Goal: Information Seeking & Learning: Learn about a topic

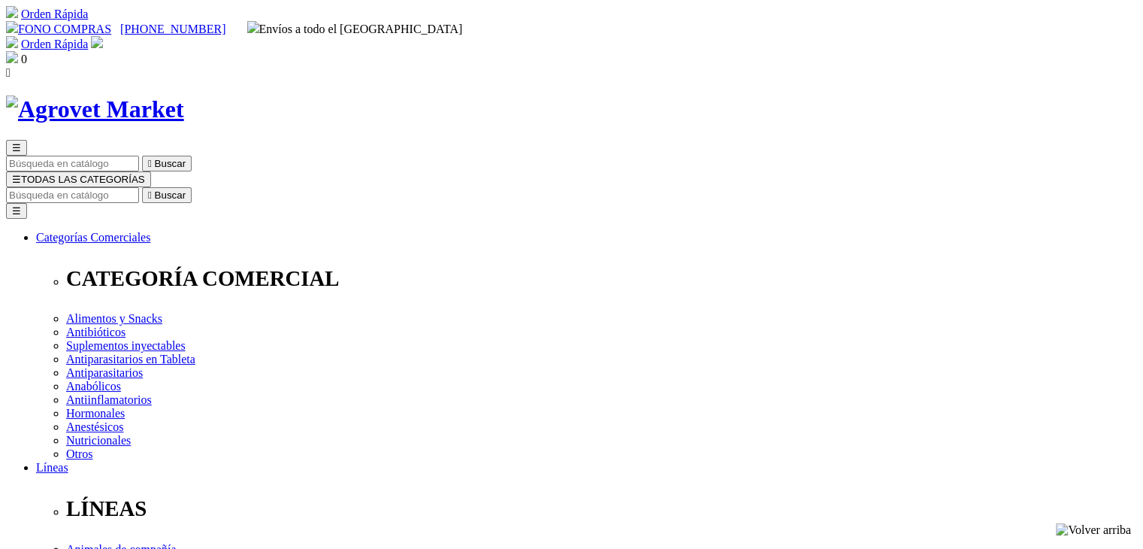
select select "0"
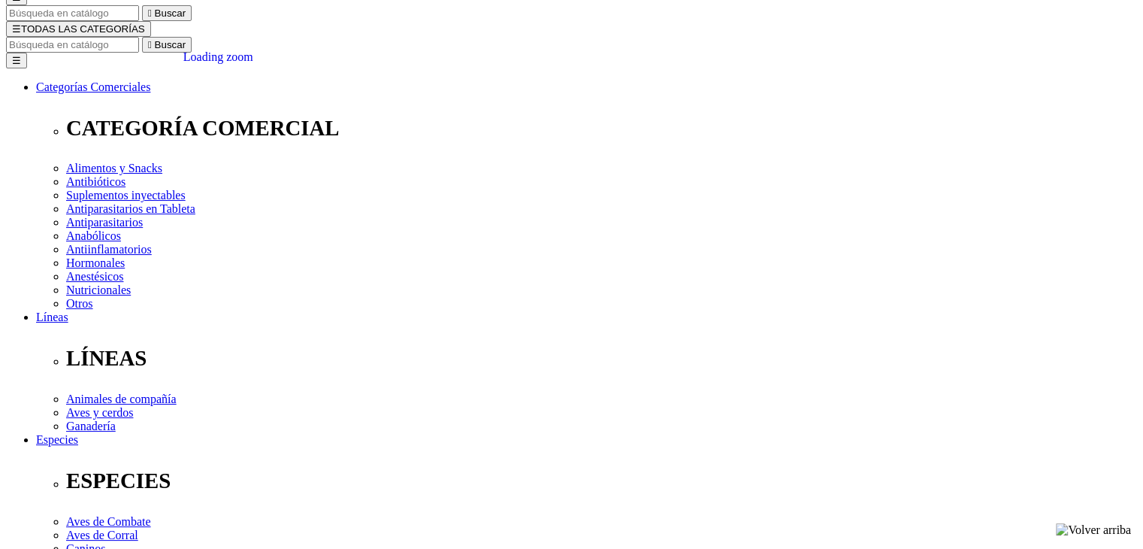
drag, startPoint x: 451, startPoint y: 293, endPoint x: 379, endPoint y: 322, distance: 77.6
click at [253, 64] on div "Loading zoom" at bounding box center [218, 57] width 70 height 14
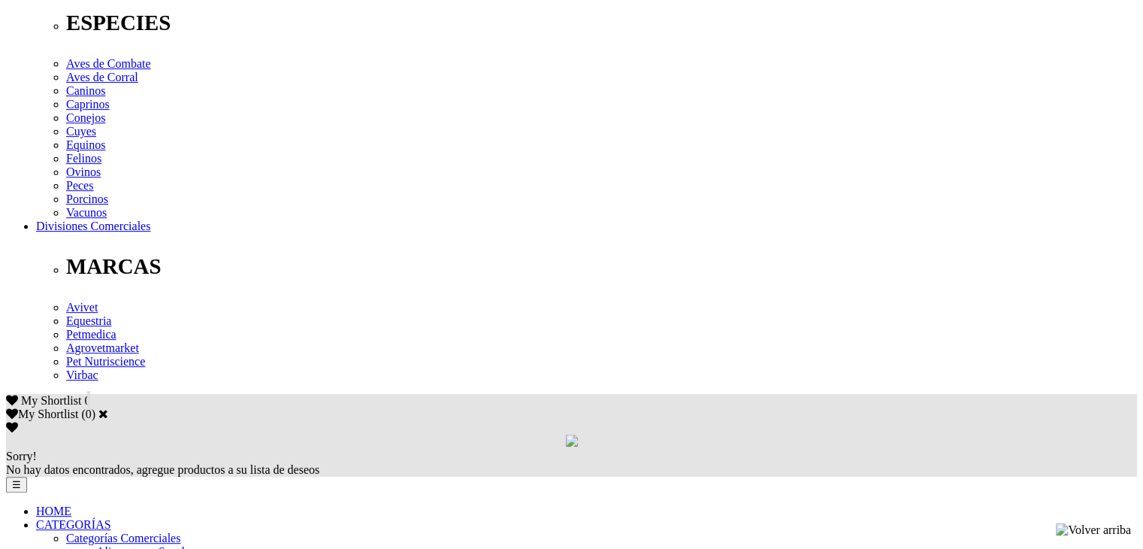
scroll to position [601, 0]
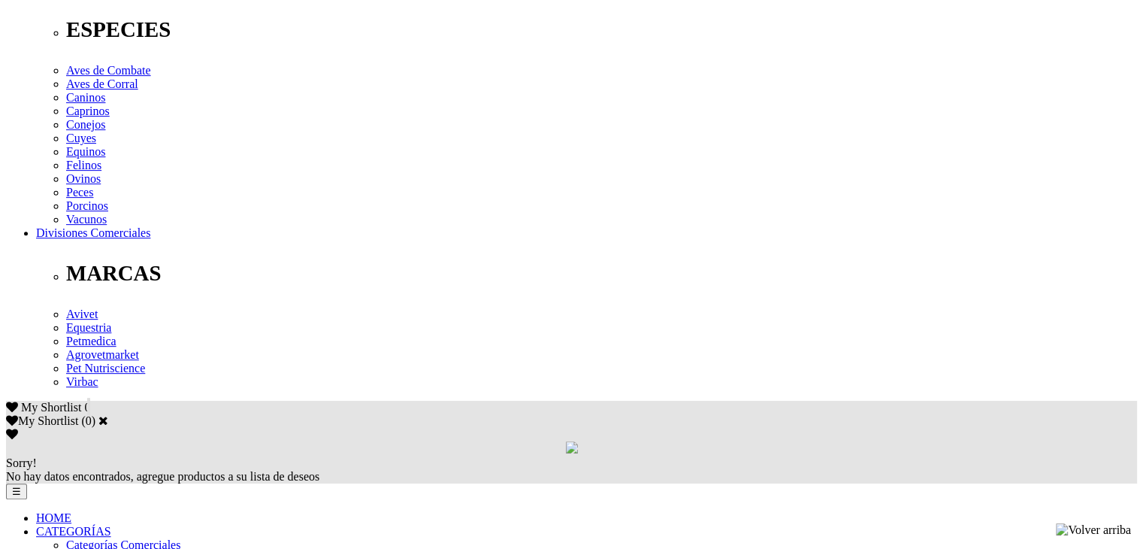
drag, startPoint x: 526, startPoint y: 185, endPoint x: 154, endPoint y: 192, distance: 372.1
copy p "Oxibendazole 65 mg, [MEDICAL_DATA] 37.5 mg, excipientes c.s.p. 1 mL"
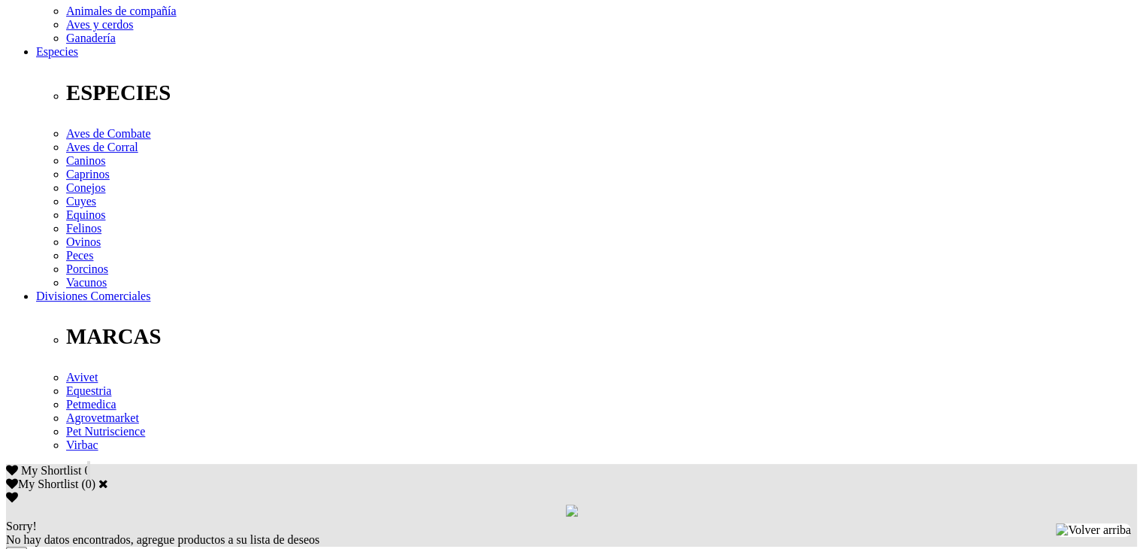
scroll to position [451, 0]
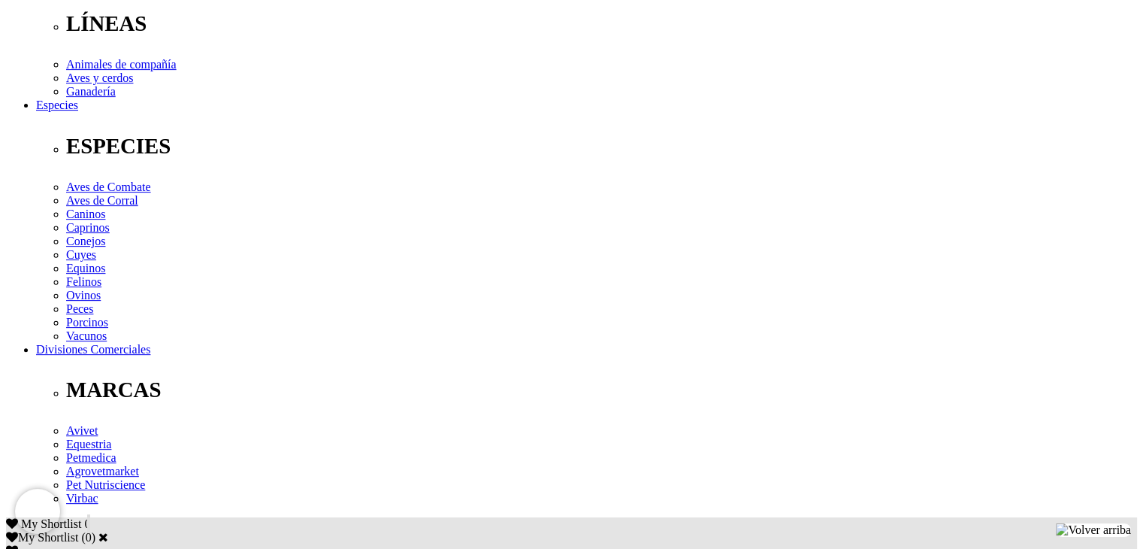
scroll to position [528, 0]
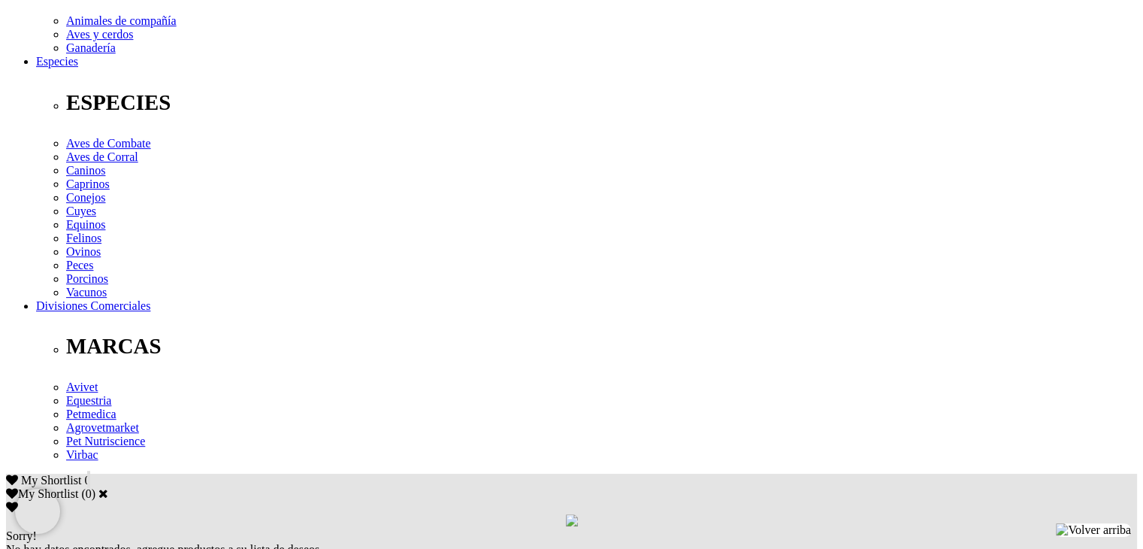
drag, startPoint x: 156, startPoint y: 263, endPoint x: 884, endPoint y: 286, distance: 727.9
copy p "Para el tratamiento y control de infecciones mixtas causadas por nemátodes ( [M…"
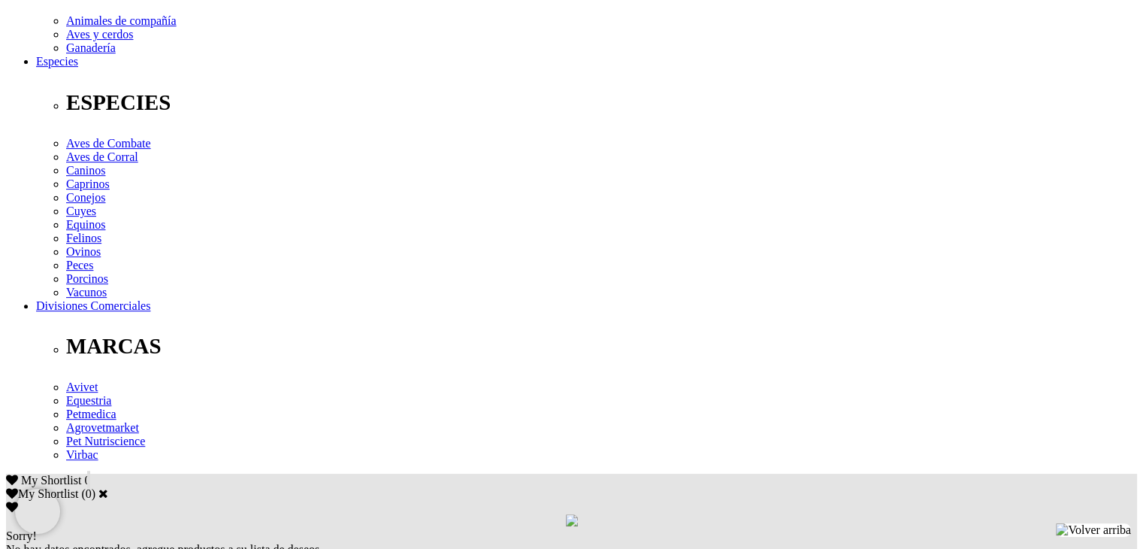
drag, startPoint x: 157, startPoint y: 260, endPoint x: 250, endPoint y: 259, distance: 92.4
copy div "1 mL/5 kg de p.v."
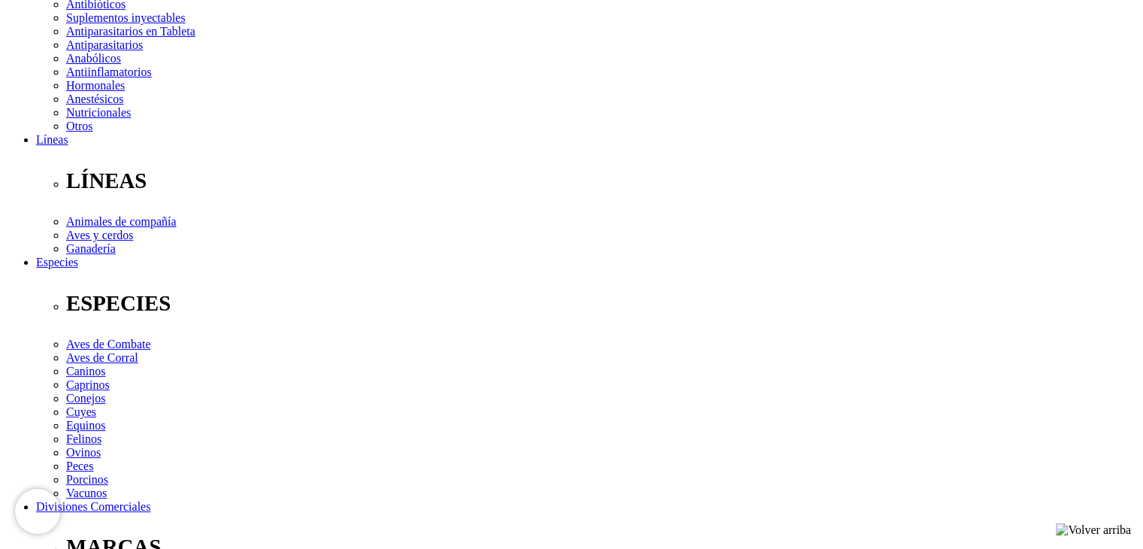
scroll to position [228, 0]
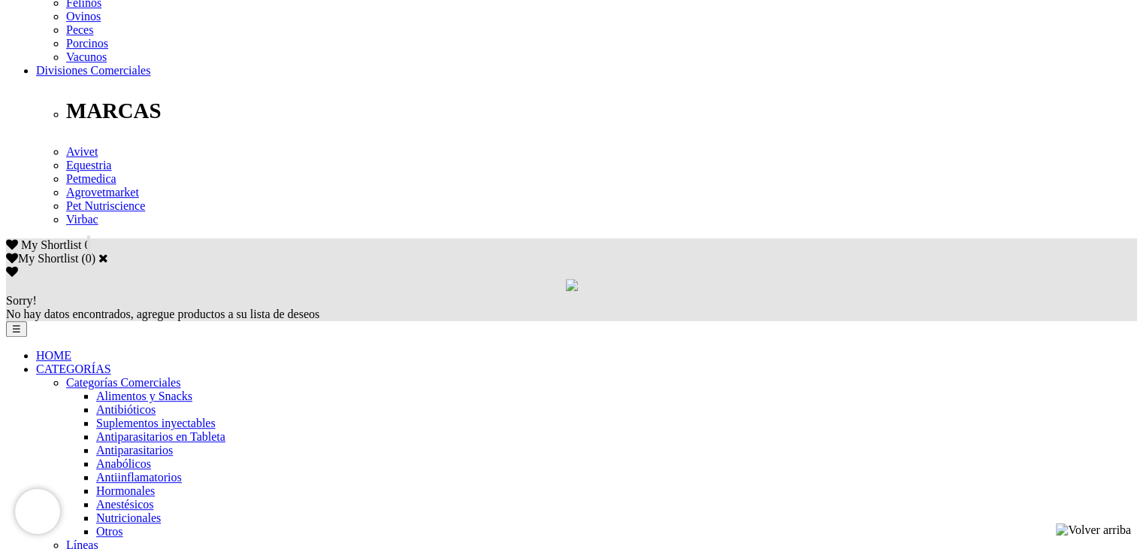
scroll to position [754, 0]
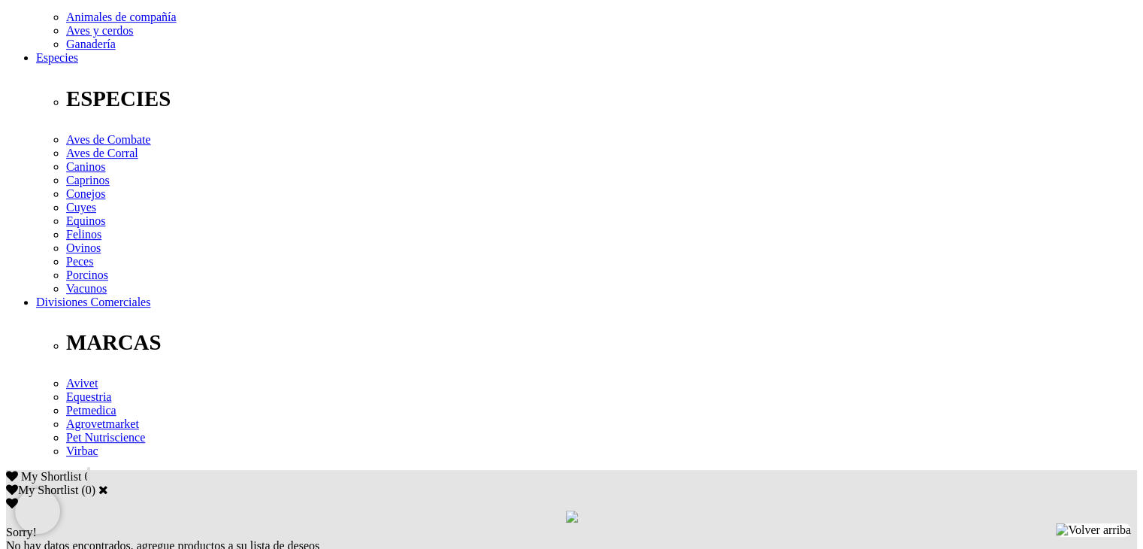
scroll to position [528, 0]
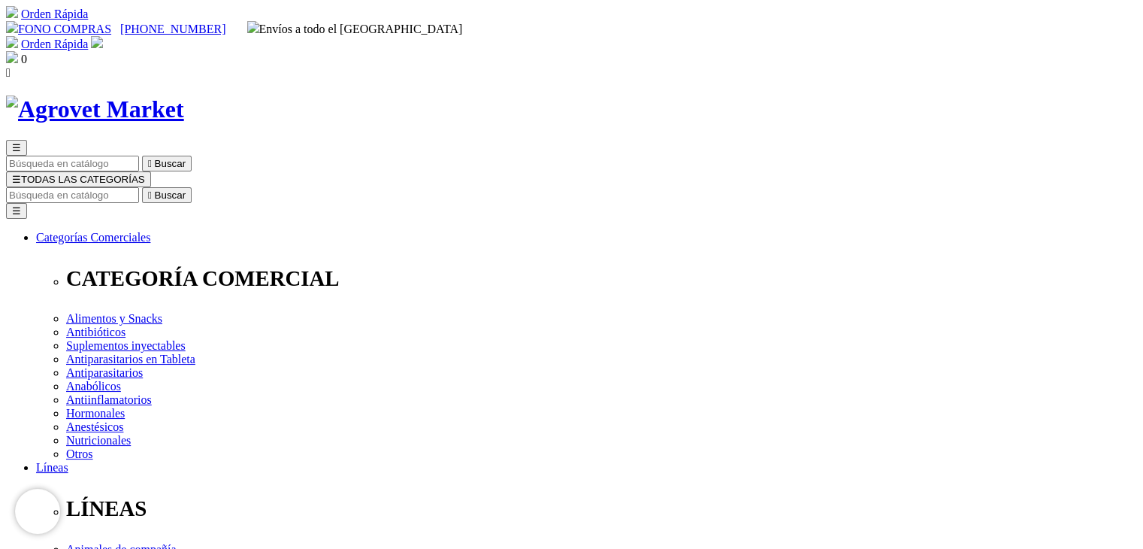
scroll to position [75, 0]
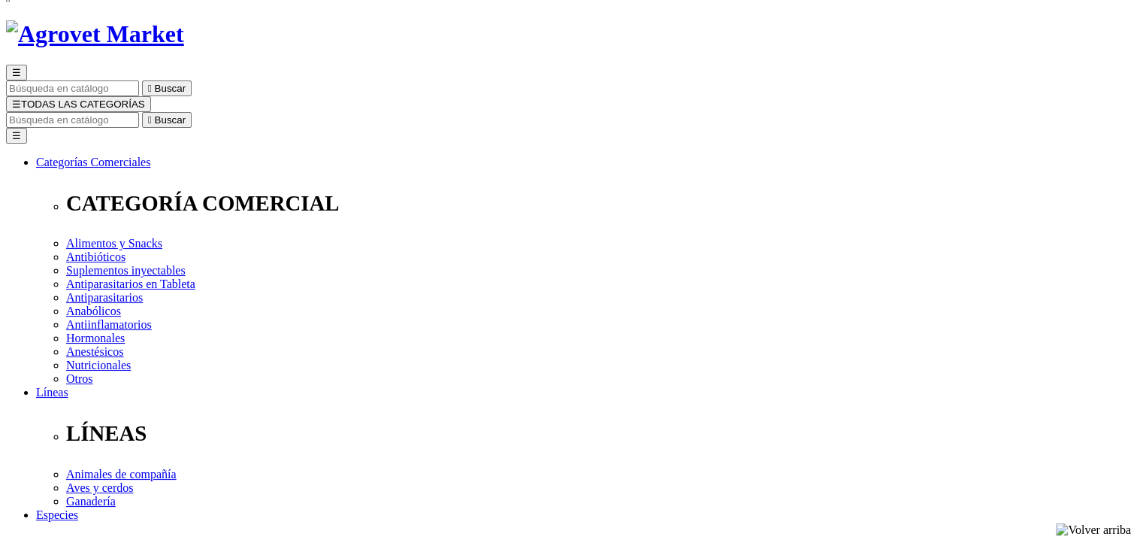
drag, startPoint x: 582, startPoint y: 116, endPoint x: 715, endPoint y: 125, distance: 133.3
copy h1 "[MEDICAL_DATA]® gel"
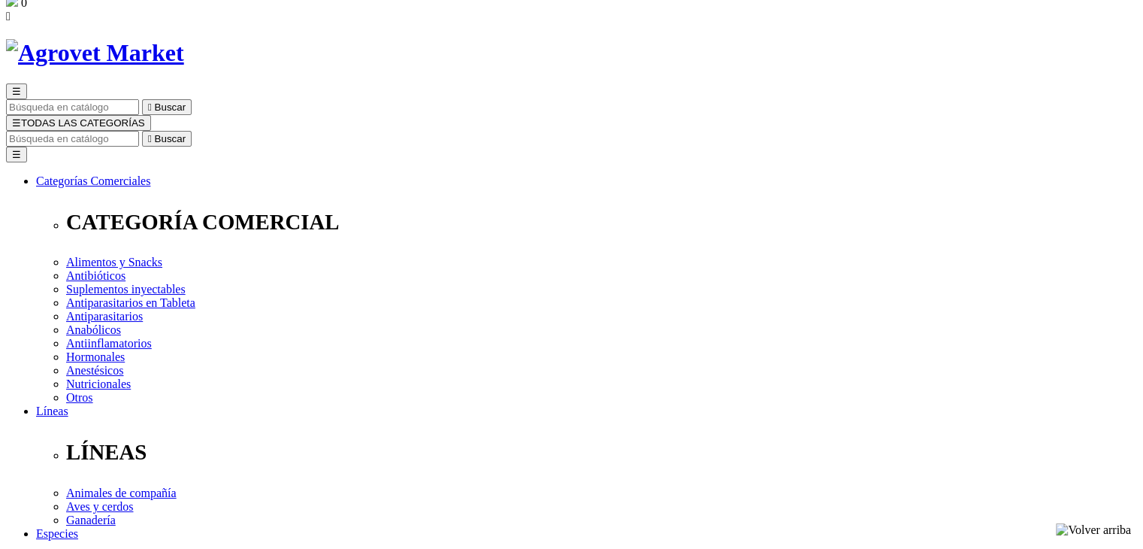
scroll to position [0, 0]
